Goal: Transaction & Acquisition: Book appointment/travel/reservation

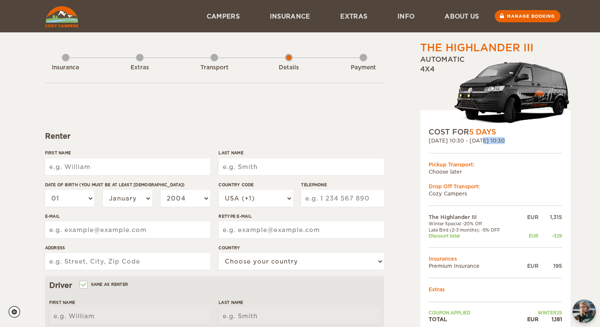
drag, startPoint x: 464, startPoint y: 141, endPoint x: 541, endPoint y: 145, distance: 76.7
click at [541, 145] on div "COST FOR 5 Days [DATE] 10:30 - [DATE] 10:30 Pickup Transport: Choose later Drop…" at bounding box center [495, 227] width 150 height 235
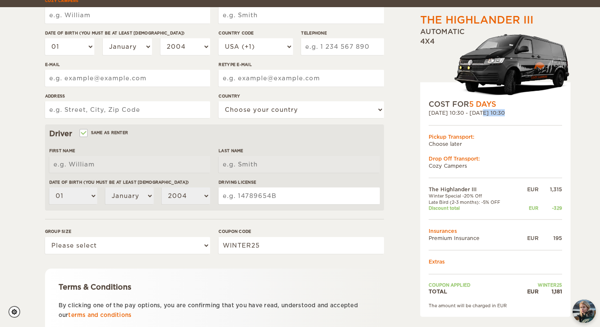
scroll to position [159, 0]
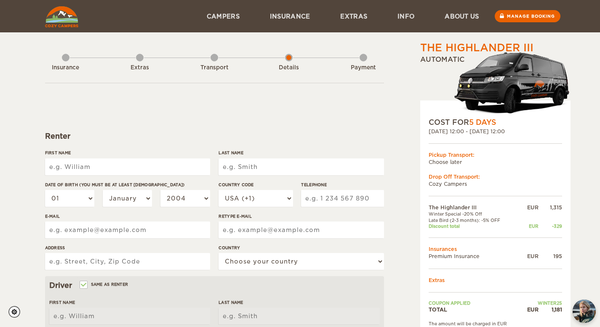
scroll to position [5, 0]
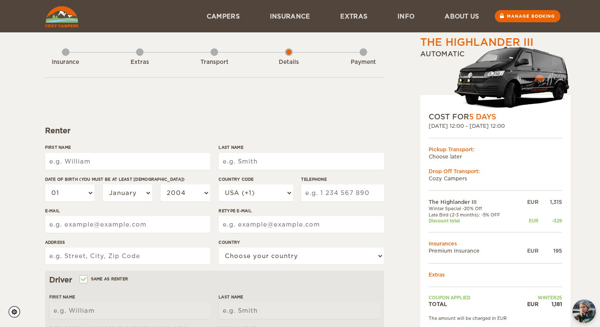
click at [163, 168] on input "First Name" at bounding box center [127, 161] width 165 height 17
type input "t"
type input "Tobias"
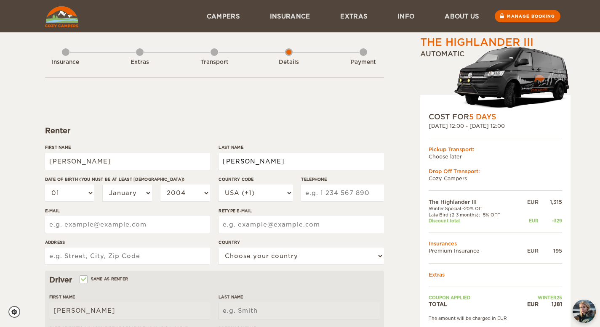
type input "Roed"
click at [91, 188] on select "01 02 03 04 05 06 07 08 09 10 11 12 13 14 15 16 17 18 19 20 21 22 23 24 25 26 2…" at bounding box center [70, 193] width 50 height 17
select select "06"
click at [45, 185] on select "01 02 03 04 05 06 07 08 09 10 11 12 13 14 15 16 17 18 19 20 21 22 23 24 25 26 2…" at bounding box center [70, 193] width 50 height 17
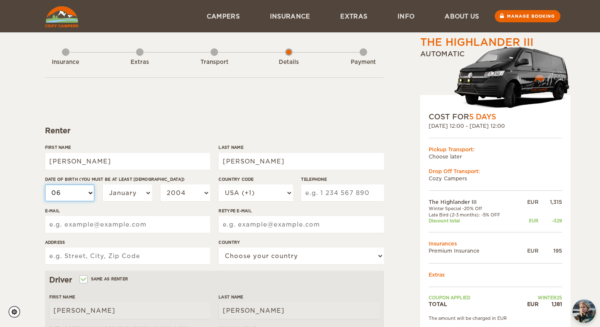
select select "06"
click at [130, 200] on select "January February March April May June July August September October November De…" at bounding box center [128, 193] width 50 height 17
select select "07"
click at [103, 185] on select "January February March April May June July August September October November De…" at bounding box center [128, 193] width 50 height 17
select select "07"
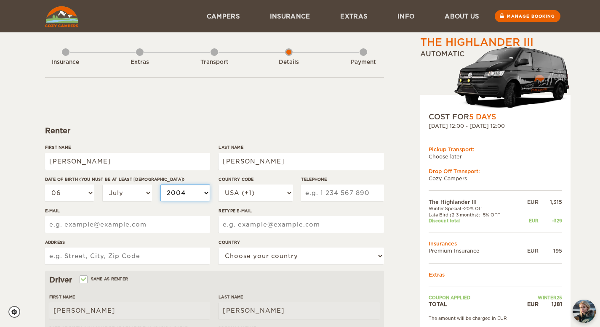
click at [200, 198] on select "2004 2003 2002 2001 2000 1999 1998 1997 1996 1995 1994 1993 1992 1991 1990 1989…" at bounding box center [185, 193] width 50 height 17
select select "1994"
click at [160, 185] on select "2004 2003 2002 2001 2000 1999 1998 1997 1996 1995 1994 1993 1992 1991 1990 1989…" at bounding box center [185, 193] width 50 height 17
select select "1994"
click at [320, 192] on input "Telephone" at bounding box center [342, 193] width 82 height 17
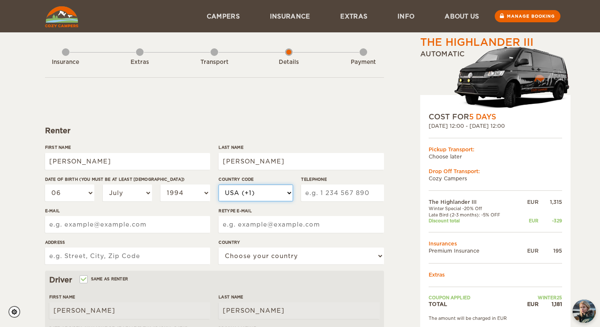
click at [280, 191] on select "USA (+1) UK (+44) Germany (+49) Algeria (+213) Andorra (+376) Angola (+244) Ang…" at bounding box center [255, 193] width 74 height 17
select select "45"
click at [218, 185] on select "USA (+1) UK (+44) Germany (+49) Algeria (+213) Andorra (+376) Angola (+244) Ang…" at bounding box center [255, 193] width 74 height 17
click at [322, 191] on input "Telephone" at bounding box center [342, 193] width 82 height 17
type input "71900925"
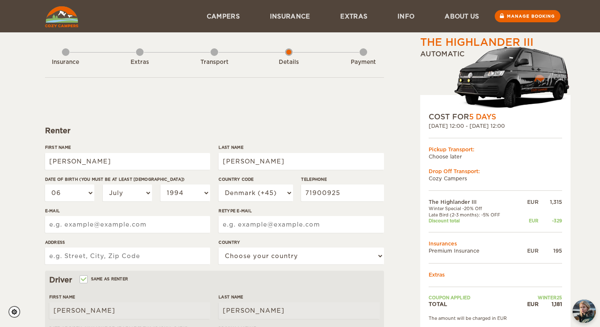
click at [151, 224] on input "E-mail" at bounding box center [127, 224] width 165 height 17
type input "tobias_roed@hotmail.com"
type input "Tobias_roed@hotmail.com"
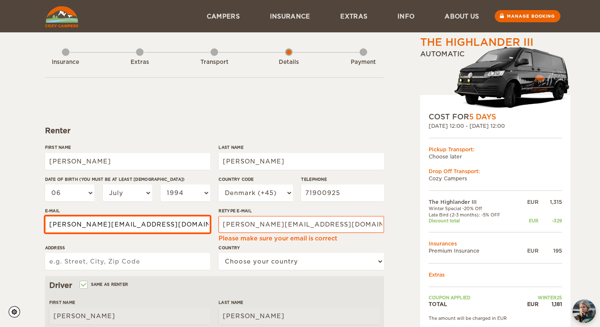
click at [51, 221] on input "tobias_roed@hotmail.com" at bounding box center [127, 224] width 165 height 17
type input "Tobias_roed@hotmail.com"
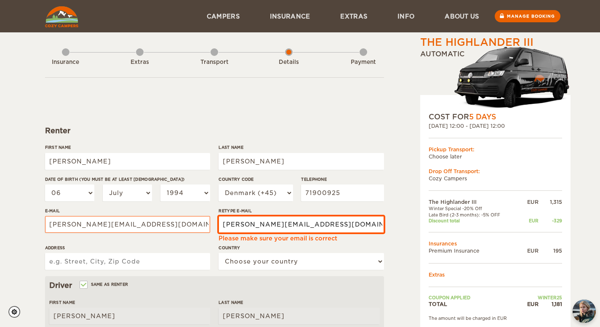
click at [323, 224] on input "Tobias_roed@hotmail.com" at bounding box center [300, 224] width 165 height 17
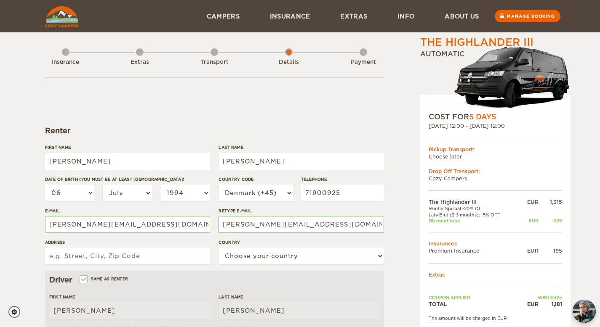
click at [213, 241] on div "First Name Tobias Last Name Roed Date of birth (You must be at least 20 years o…" at bounding box center [214, 207] width 339 height 127
click at [161, 248] on input "Address" at bounding box center [127, 256] width 165 height 17
type input "t"
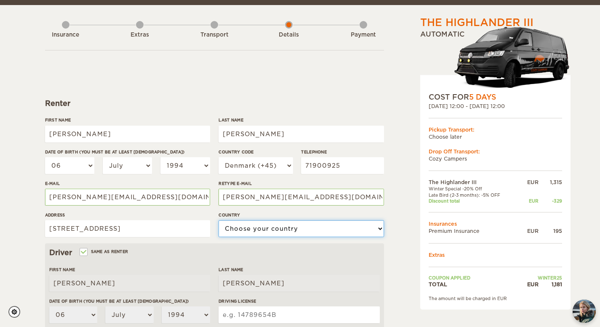
scroll to position [38, 0]
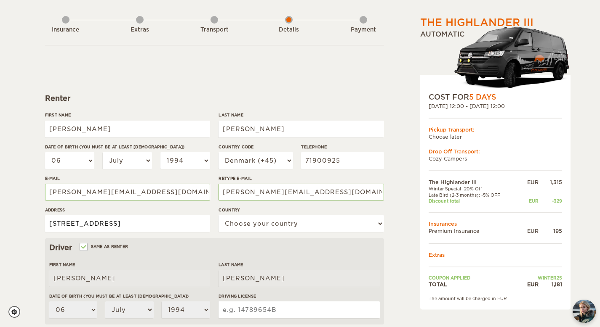
click at [165, 223] on input "Thyrasgade 4, 5, 612" at bounding box center [127, 223] width 165 height 17
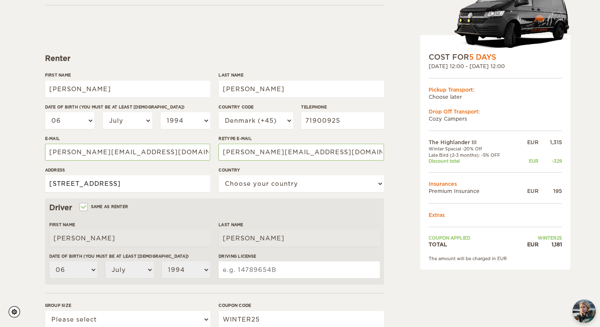
scroll to position [106, 0]
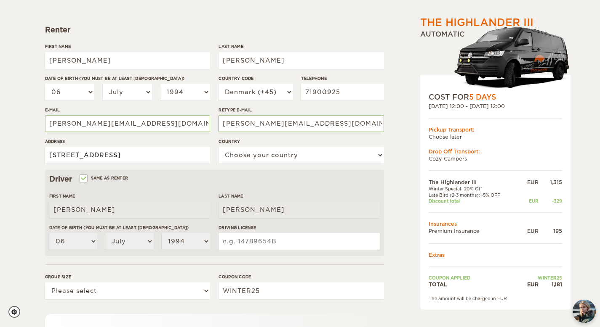
type input "Thyrasgade 4, 2200"
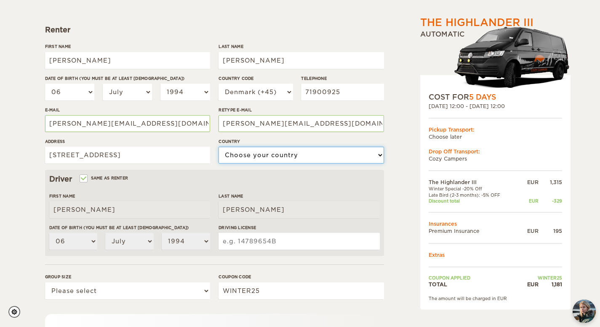
click at [255, 162] on select "Choose your country United States United Kingdom Germany Afghanistan Albania Al…" at bounding box center [300, 155] width 165 height 17
select select "56"
click at [218, 147] on select "Choose your country United States United Kingdom Germany Afghanistan Albania Al…" at bounding box center [300, 155] width 165 height 17
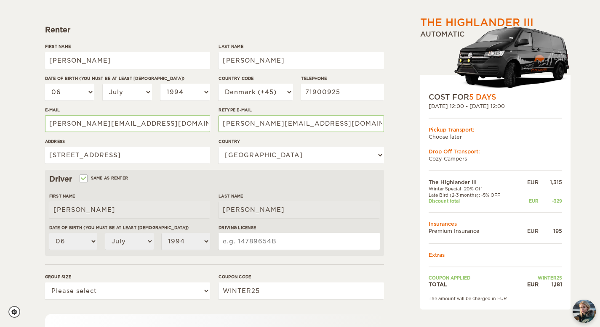
click at [189, 186] on div "Driver Same as renter First Name Tobias Last Name Roed Date of birth (You must …" at bounding box center [214, 213] width 339 height 86
click at [274, 234] on input "Driving License" at bounding box center [298, 241] width 161 height 17
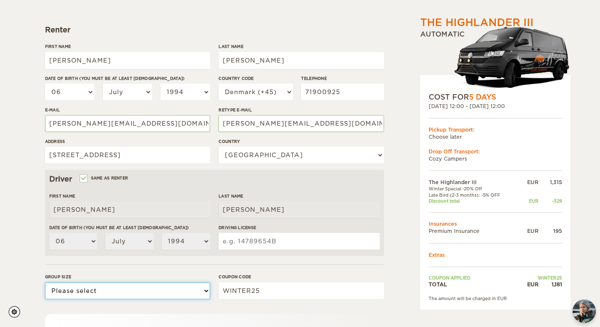
click at [187, 293] on select "Please select 1 2 3" at bounding box center [127, 291] width 165 height 17
select select "2"
click at [45, 283] on select "Please select 1 2 3" at bounding box center [127, 291] width 165 height 17
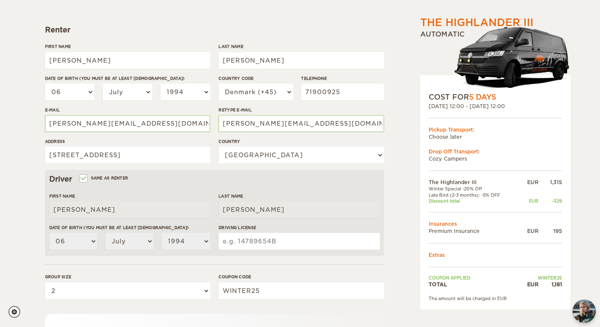
click at [239, 302] on div "Coupon code WINTER25" at bounding box center [300, 290] width 165 height 32
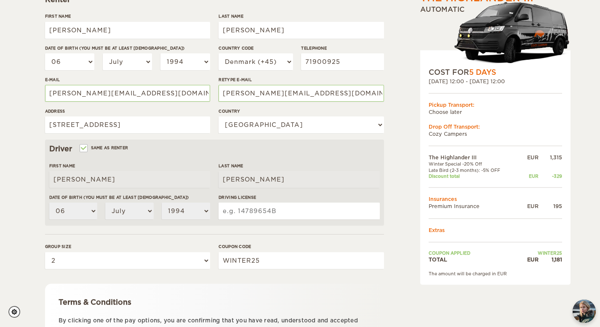
scroll to position [220, 0]
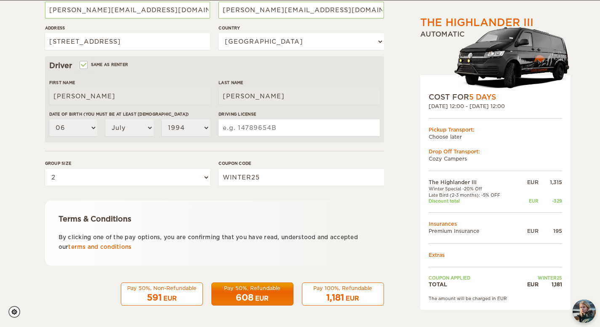
click at [271, 130] on input "Driving License" at bounding box center [298, 127] width 161 height 17
type input "35721933"
click at [303, 151] on form "Renter First Name Tobias Last Name Roed Date of birth (You must be at least 20 …" at bounding box center [214, 84] width 339 height 443
click at [123, 171] on select "Please select 1 2 3" at bounding box center [127, 177] width 165 height 17
click at [45, 169] on select "Please select 1 2 3" at bounding box center [127, 177] width 165 height 17
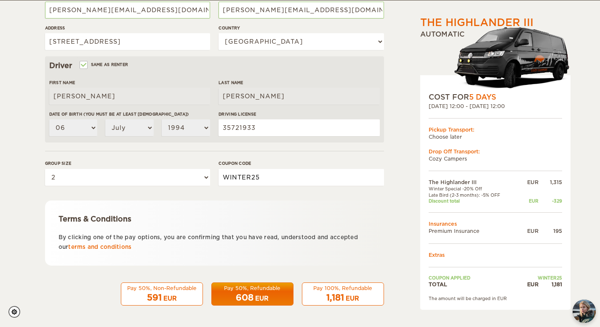
click at [273, 182] on input "WINTER25" at bounding box center [300, 177] width 165 height 17
click at [348, 215] on div "Terms & Conditions" at bounding box center [214, 219] width 312 height 10
click at [285, 181] on input "WINTER50" at bounding box center [300, 177] width 165 height 17
type input "WINTER25"
click at [334, 197] on form "Renter First Name Tobias Last Name Roed Date of birth (You must be at least 20 …" at bounding box center [214, 84] width 339 height 443
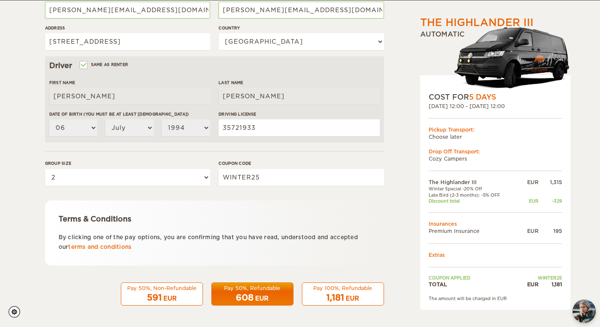
click at [351, 286] on div "Pay 100%, Refundable" at bounding box center [342, 288] width 71 height 7
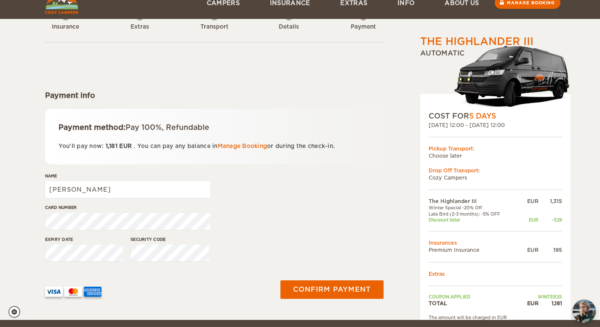
scroll to position [60, 0]
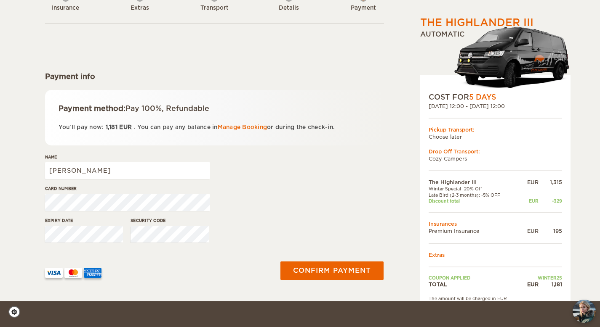
click at [227, 197] on div "Card number" at bounding box center [214, 202] width 339 height 32
click at [277, 178] on div "Name Tobias" at bounding box center [214, 170] width 339 height 32
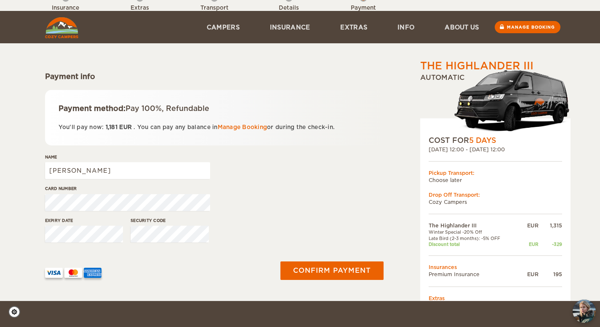
scroll to position [132, 0]
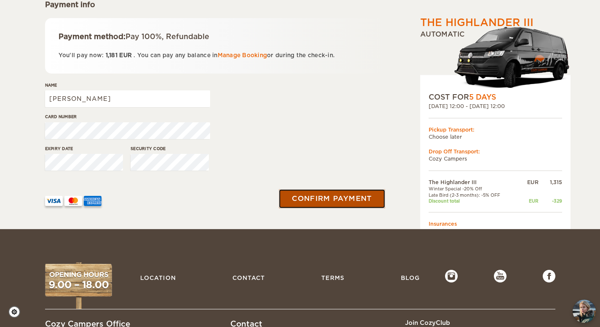
click at [326, 208] on button "Confirm payment" at bounding box center [332, 198] width 106 height 19
